Goal: Transaction & Acquisition: Book appointment/travel/reservation

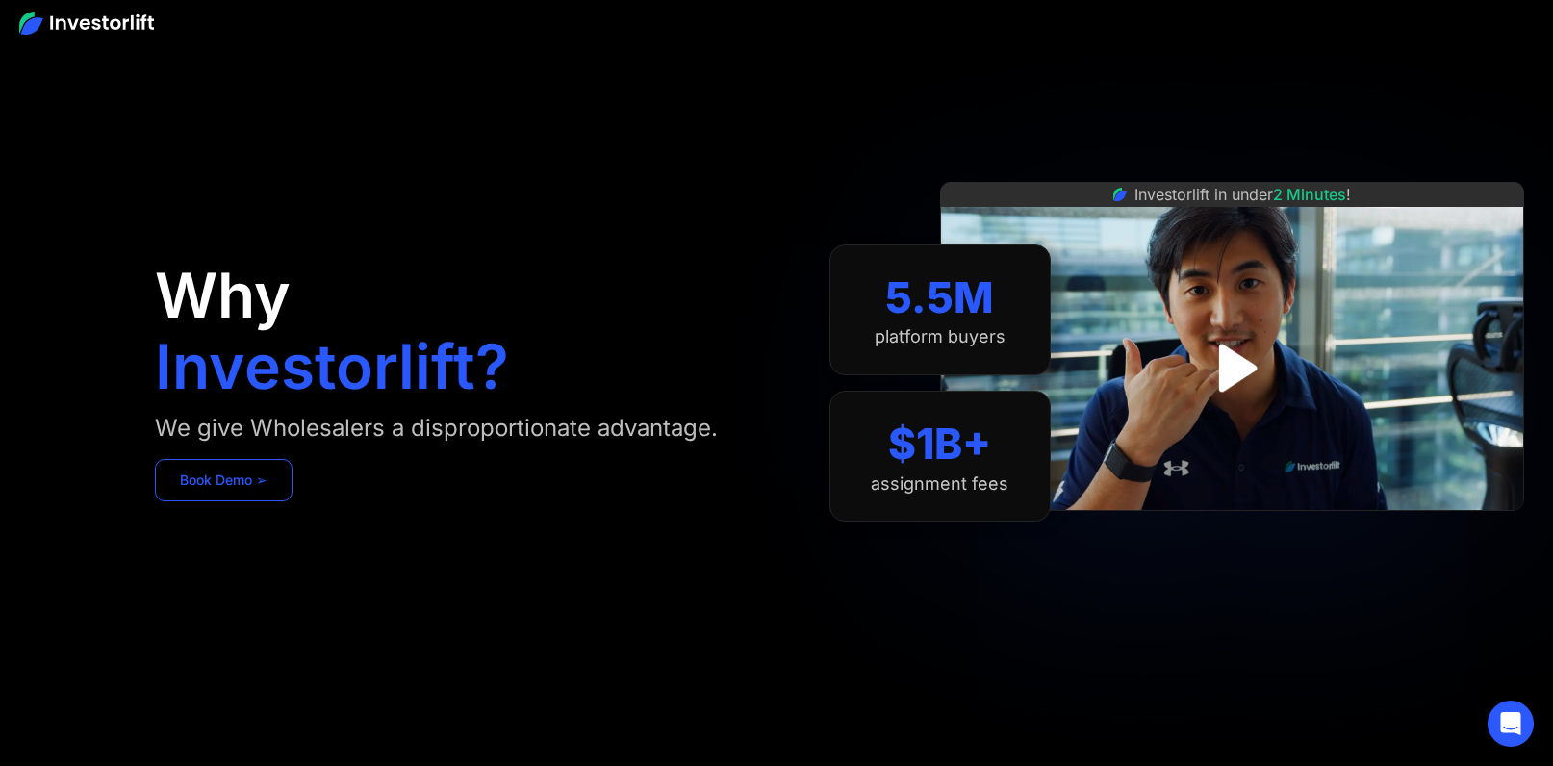
click at [244, 486] on link "Book Demo ➢" at bounding box center [224, 480] width 138 height 42
